Goal: Transaction & Acquisition: Purchase product/service

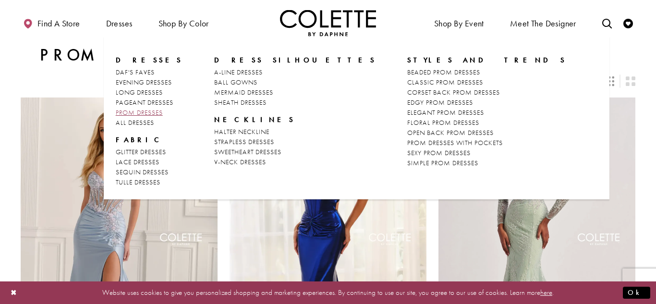
click at [145, 110] on span "PROM DRESSES" at bounding box center [139, 112] width 47 height 9
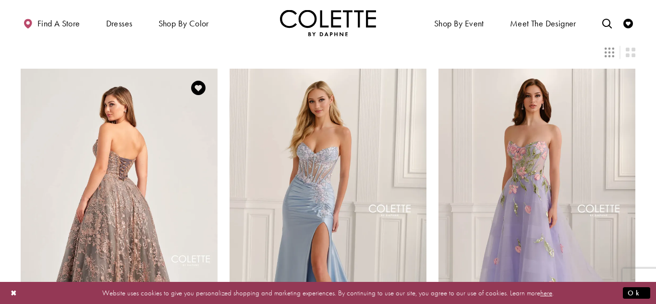
scroll to position [220, 0]
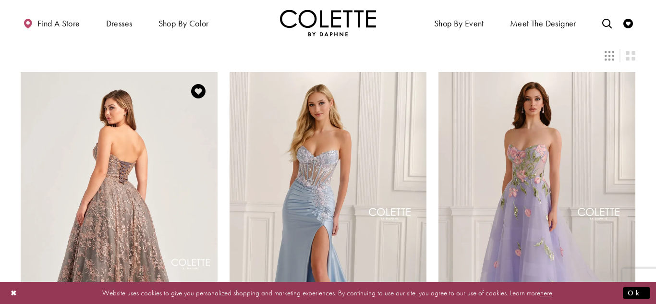
click at [147, 149] on img "Visit Colette by Daphne Style No. CL5101 Page" at bounding box center [119, 215] width 197 height 286
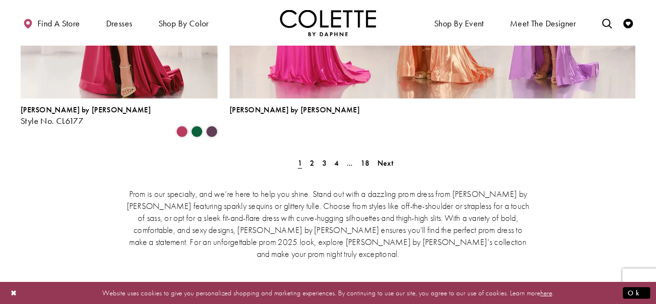
scroll to position [2256, 0]
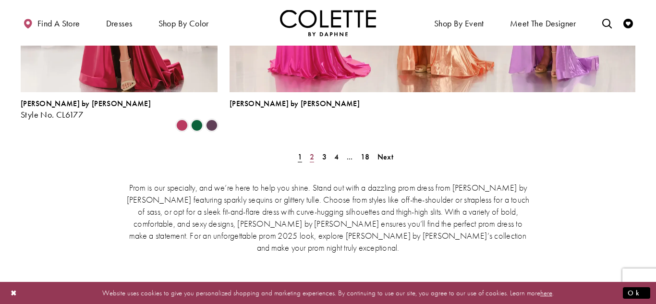
click at [307, 150] on link "2" at bounding box center [312, 157] width 10 height 14
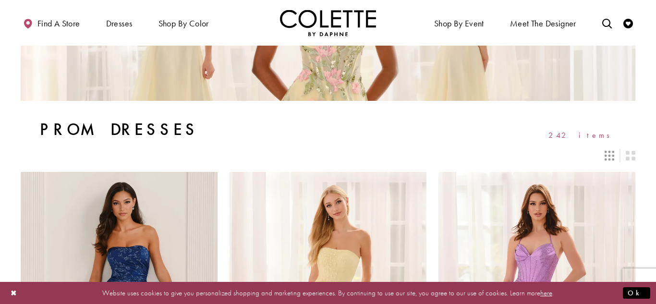
scroll to position [139, 0]
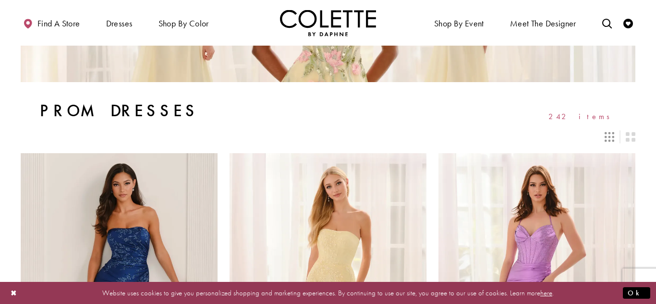
click at [613, 139] on icon "Switch layout to 3 columns" at bounding box center [609, 137] width 10 height 10
click at [604, 135] on icon "Switch layout to 3 columns" at bounding box center [609, 137] width 10 height 10
click at [628, 136] on icon "Switch layout to 2 columns" at bounding box center [631, 137] width 10 height 10
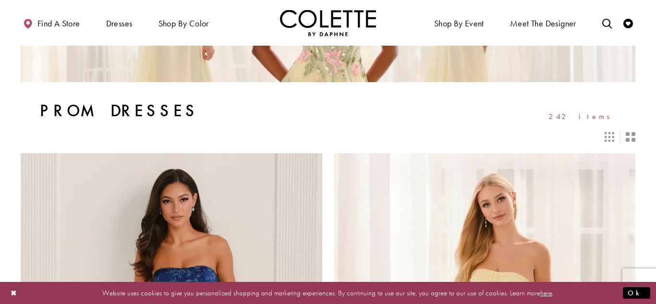
click at [608, 137] on icon "Switch layout to 3 columns" at bounding box center [609, 137] width 10 height 10
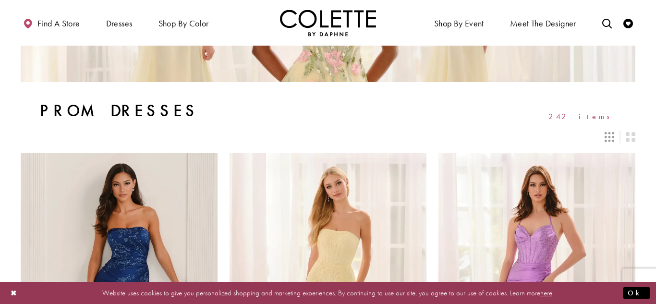
click at [596, 119] on span "242 items" at bounding box center [582, 116] width 68 height 8
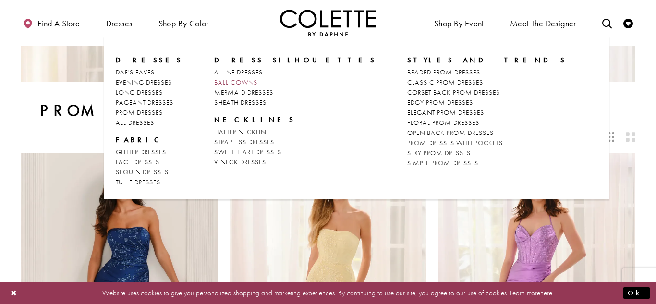
click at [228, 82] on span "BALL GOWNS" at bounding box center [235, 82] width 43 height 9
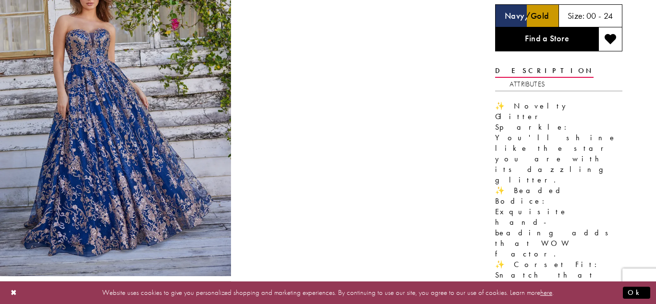
scroll to position [0, 0]
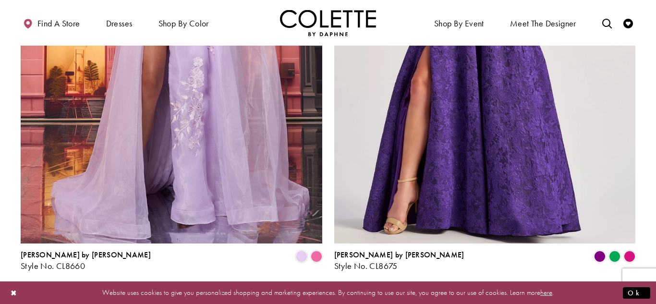
scroll to position [1713, 0]
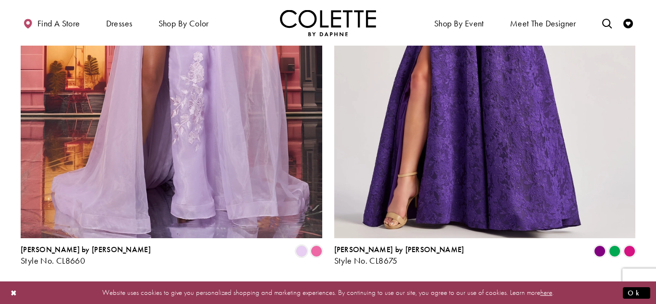
click at [326, 286] on span "2" at bounding box center [327, 291] width 4 height 10
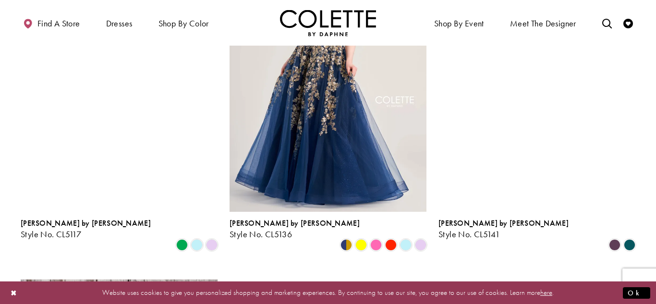
scroll to position [440, 0]
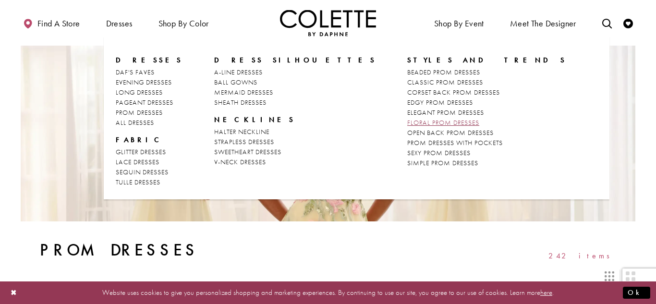
click at [407, 120] on span "FLORAL PROM DRESSES" at bounding box center [443, 122] width 72 height 9
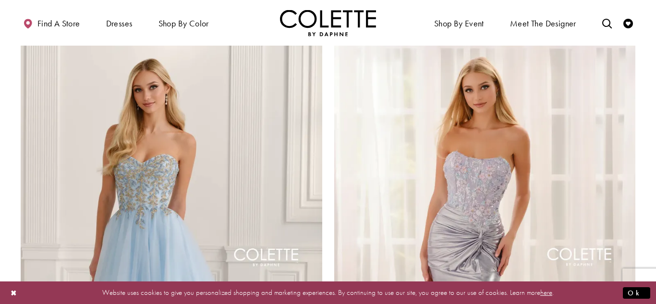
scroll to position [1789, 0]
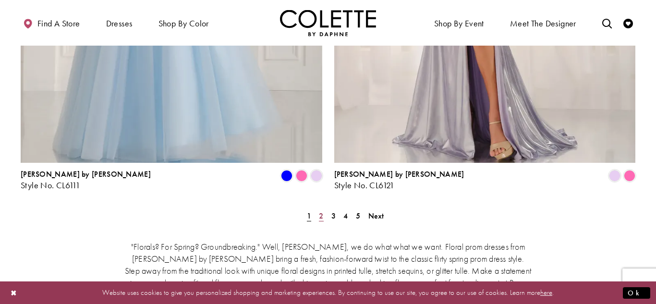
click at [321, 211] on span "2" at bounding box center [321, 216] width 4 height 10
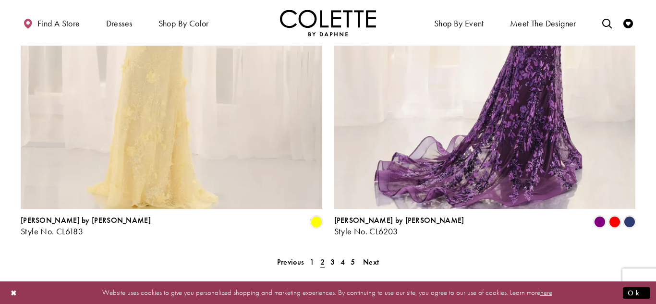
scroll to position [1747, 0]
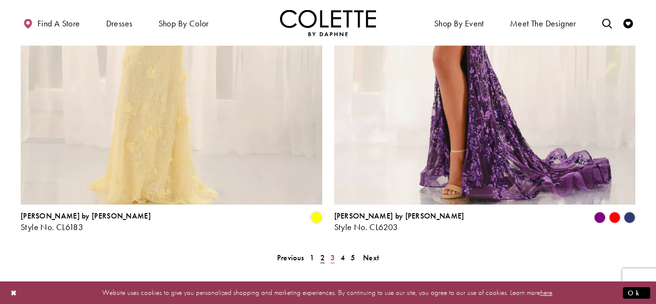
click at [332, 253] on span "3" at bounding box center [332, 258] width 4 height 10
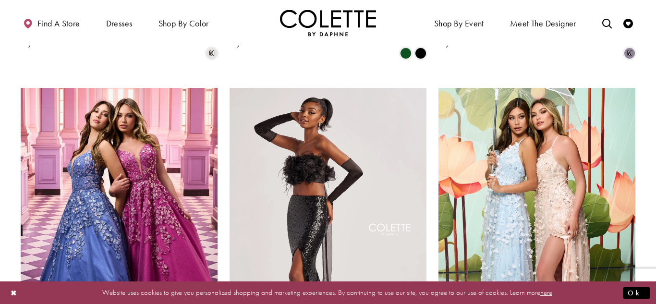
scroll to position [1076, 0]
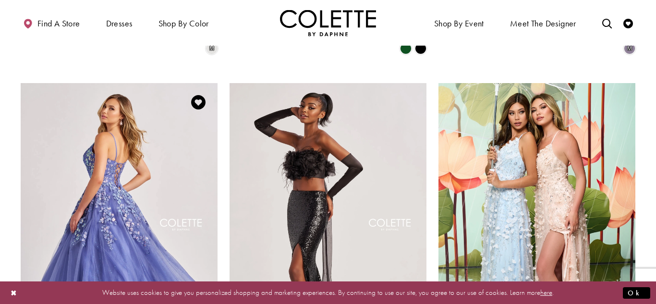
click at [180, 152] on img "Visit Colette by Daphne Style No. CL8420 Page" at bounding box center [119, 226] width 197 height 286
